Goal: Information Seeking & Learning: Learn about a topic

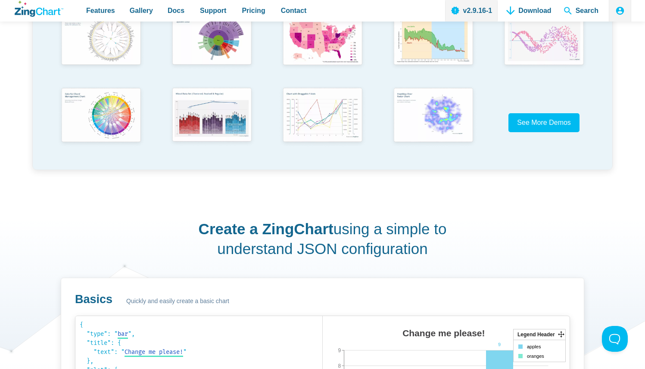
scroll to position [122, 0]
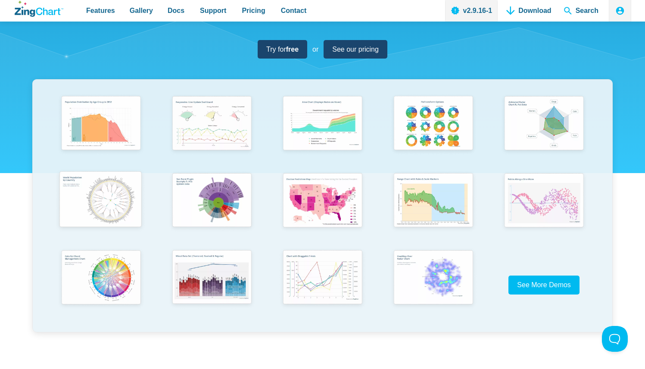
click at [105, 196] on img "App Content" at bounding box center [99, 200] width 91 height 65
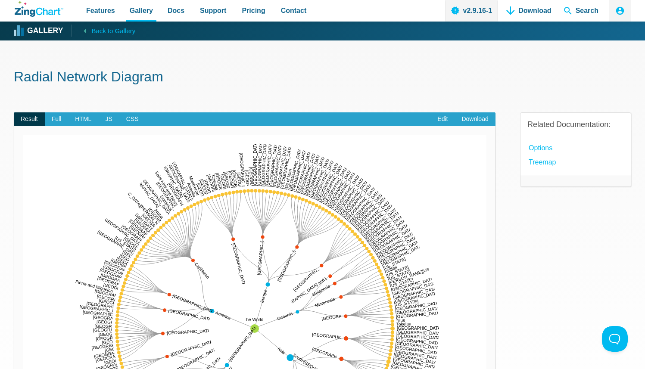
click at [268, 84] on h1 "Radial Network Diagram" at bounding box center [323, 77] width 618 height 19
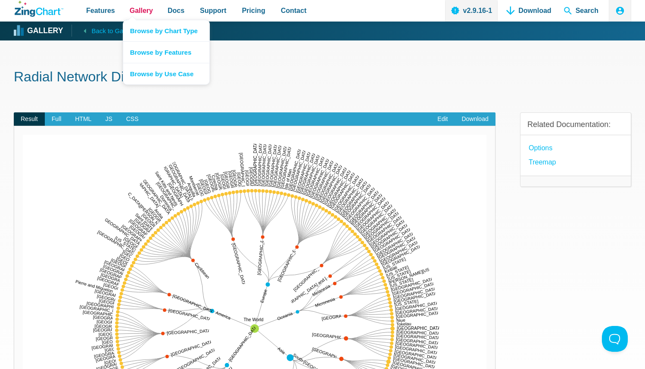
click at [153, 12] on link "Gallery" at bounding box center [141, 11] width 30 height 22
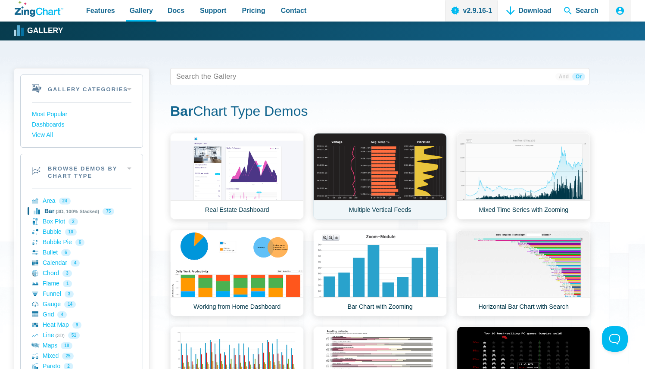
click at [393, 162] on link "Multiple Vertical Feeds" at bounding box center [380, 176] width 134 height 87
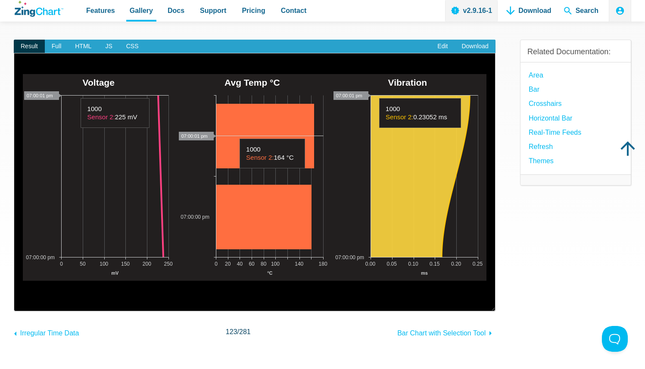
scroll to position [74, 0]
